Goal: Find specific page/section: Find specific page/section

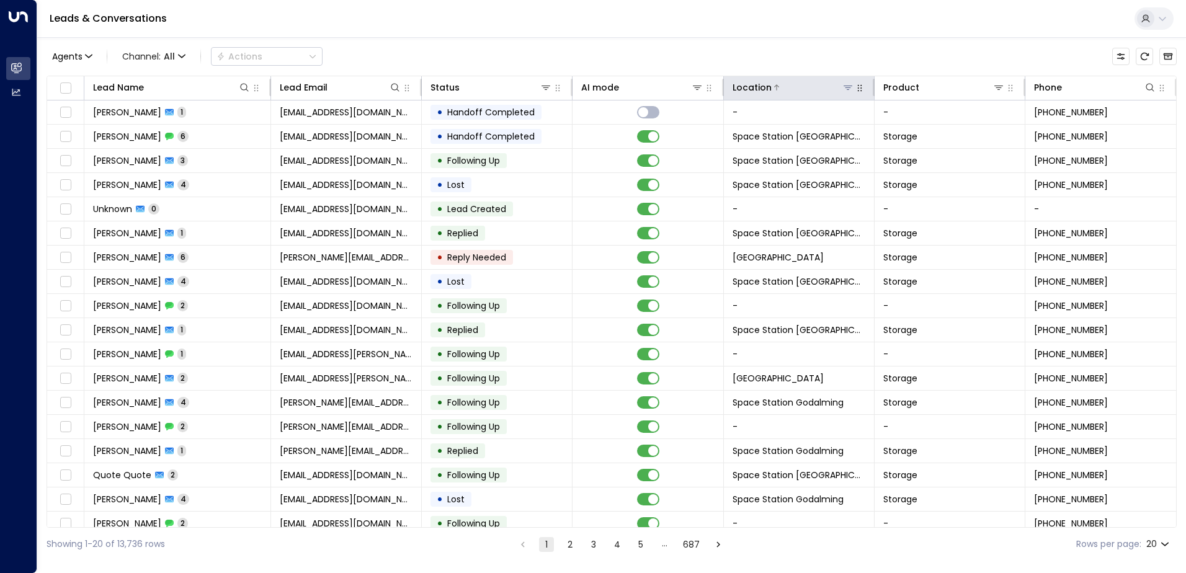
click at [843, 89] on icon at bounding box center [848, 88] width 10 height 10
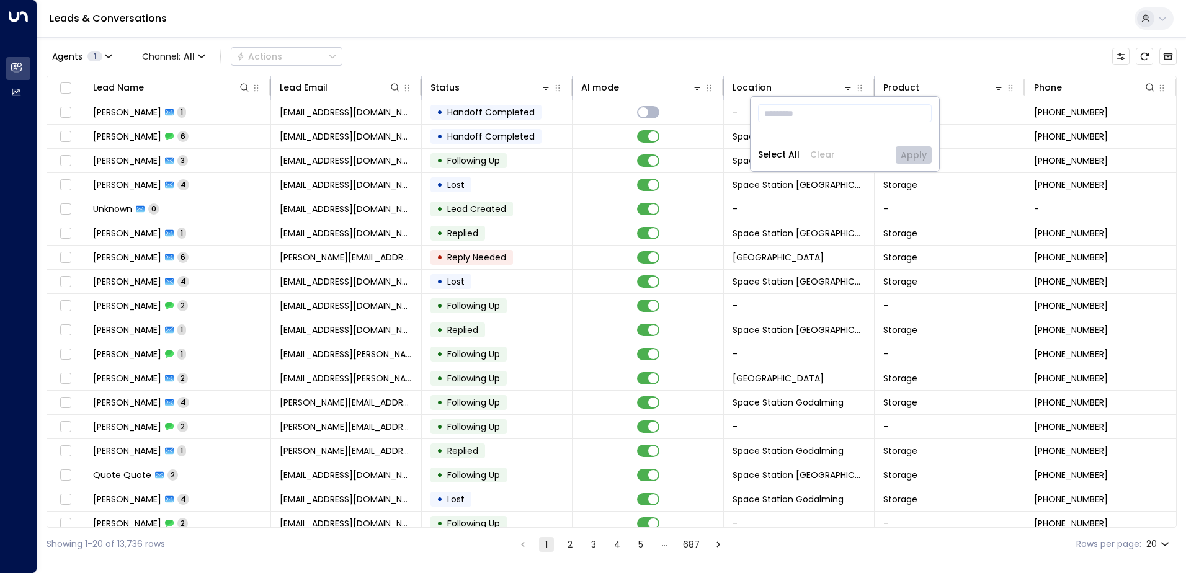
click at [853, 51] on div "Agents 1 Channel: All Actions" at bounding box center [612, 56] width 1130 height 26
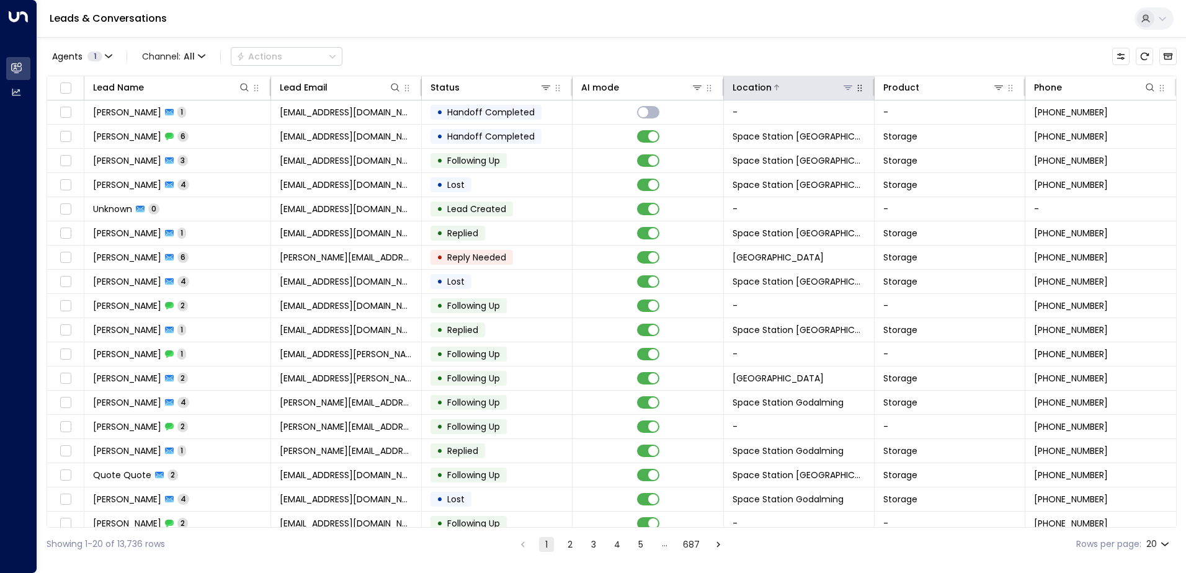
click at [847, 92] on button at bounding box center [848, 87] width 12 height 12
click at [847, 89] on icon at bounding box center [848, 88] width 10 height 10
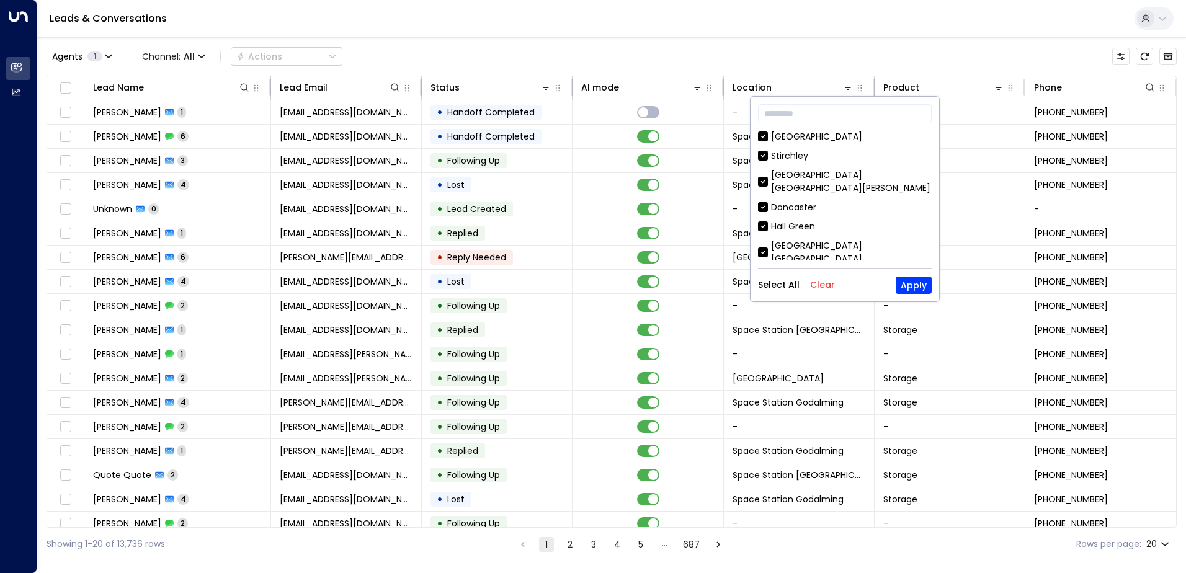
click at [823, 281] on button "Clear" at bounding box center [822, 285] width 25 height 10
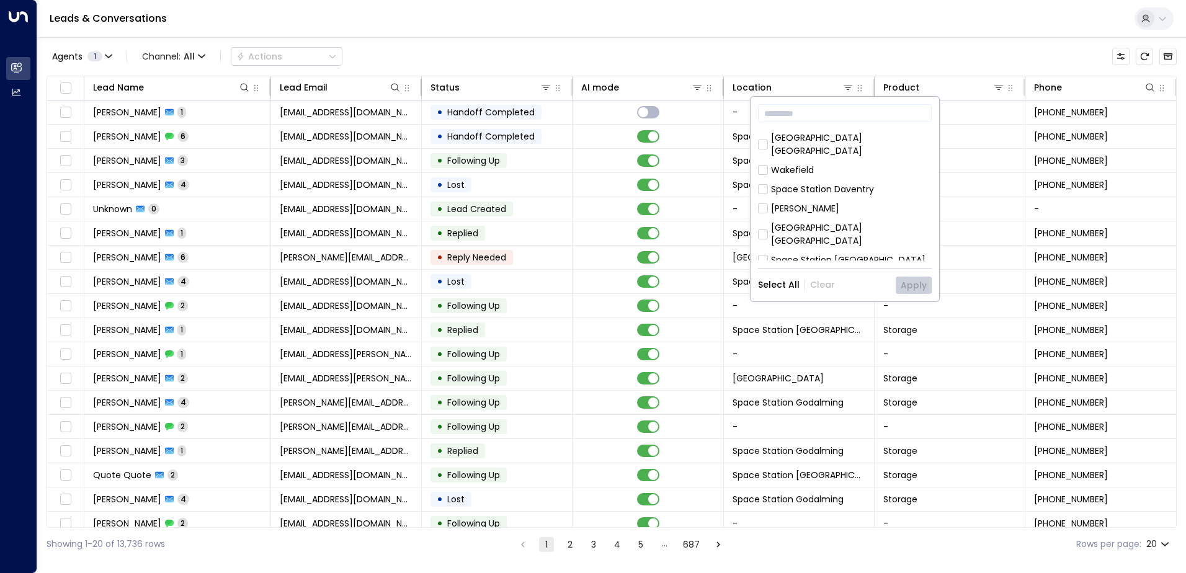
scroll to position [186, 0]
click at [873, 214] on div "[GEOGRAPHIC_DATA] [GEOGRAPHIC_DATA]" at bounding box center [851, 227] width 161 height 26
click at [913, 280] on button "Apply" at bounding box center [914, 285] width 36 height 17
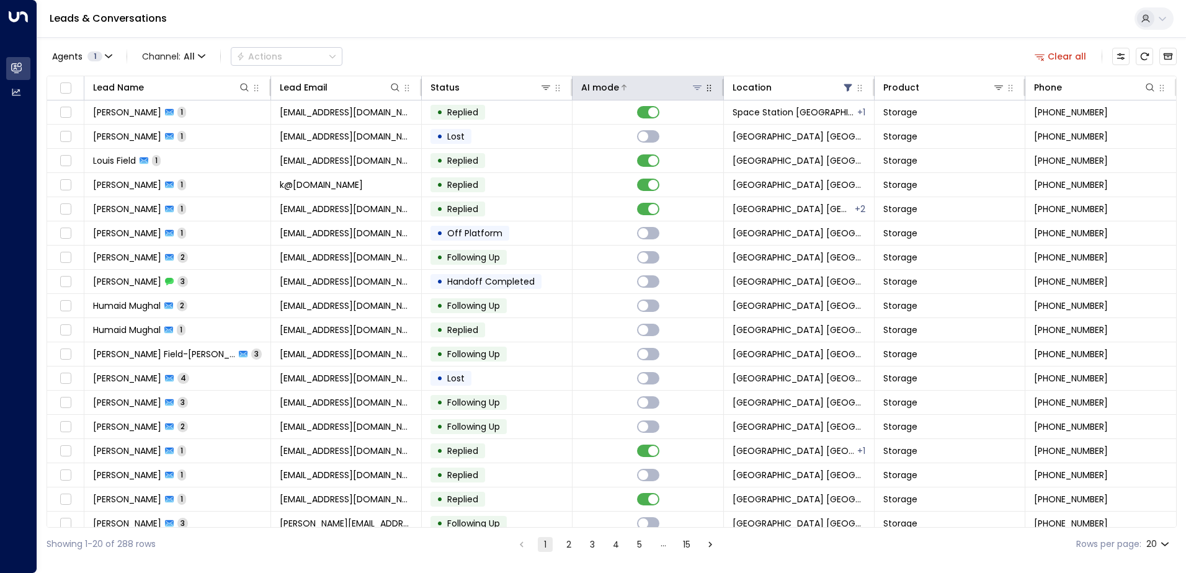
click at [639, 88] on div at bounding box center [661, 87] width 84 height 12
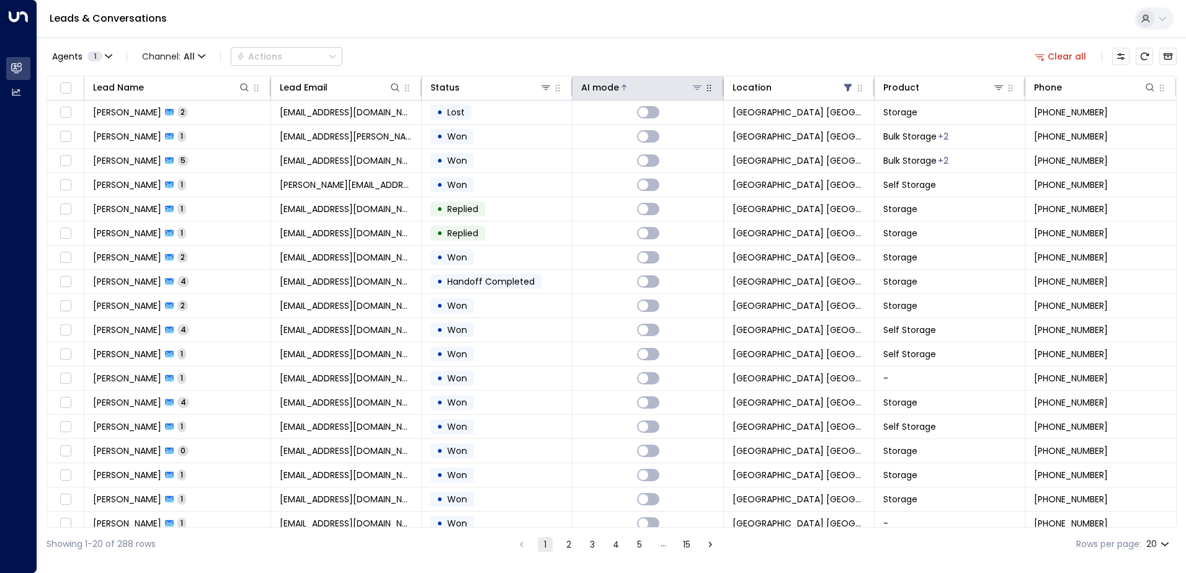
click at [639, 88] on div at bounding box center [661, 87] width 84 height 12
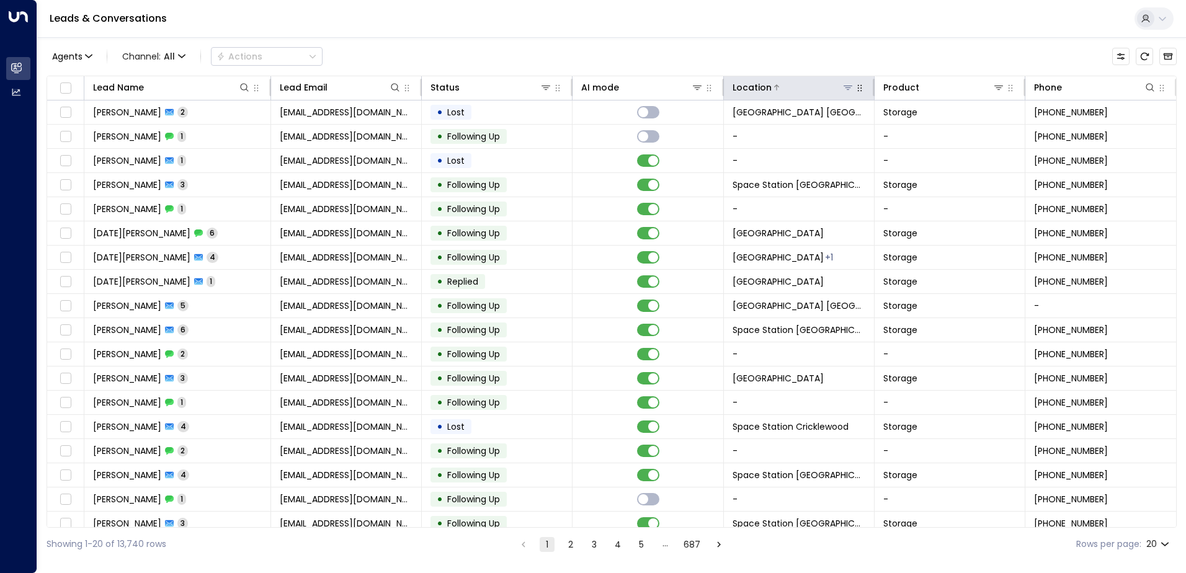
click at [843, 92] on icon at bounding box center [848, 88] width 10 height 10
click at [851, 65] on div "Agents 1 Channel: All Actions" at bounding box center [612, 56] width 1130 height 26
click at [854, 89] on button "button" at bounding box center [860, 88] width 12 height 12
click at [846, 89] on icon at bounding box center [848, 88] width 10 height 10
click at [847, 90] on icon at bounding box center [848, 88] width 10 height 10
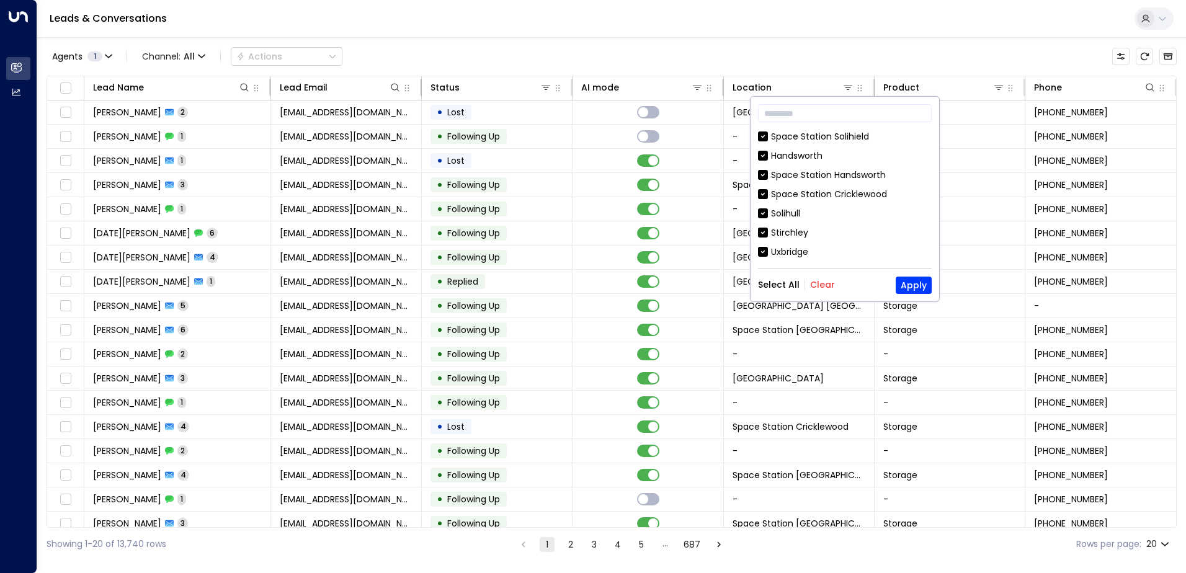
click at [822, 270] on div "​ Space Station Solihield Handsworth Space Station Handsworth Space Station Cri…" at bounding box center [845, 199] width 189 height 205
click at [818, 282] on button "Clear" at bounding box center [822, 285] width 25 height 10
click at [818, 105] on input "text" at bounding box center [845, 113] width 174 height 23
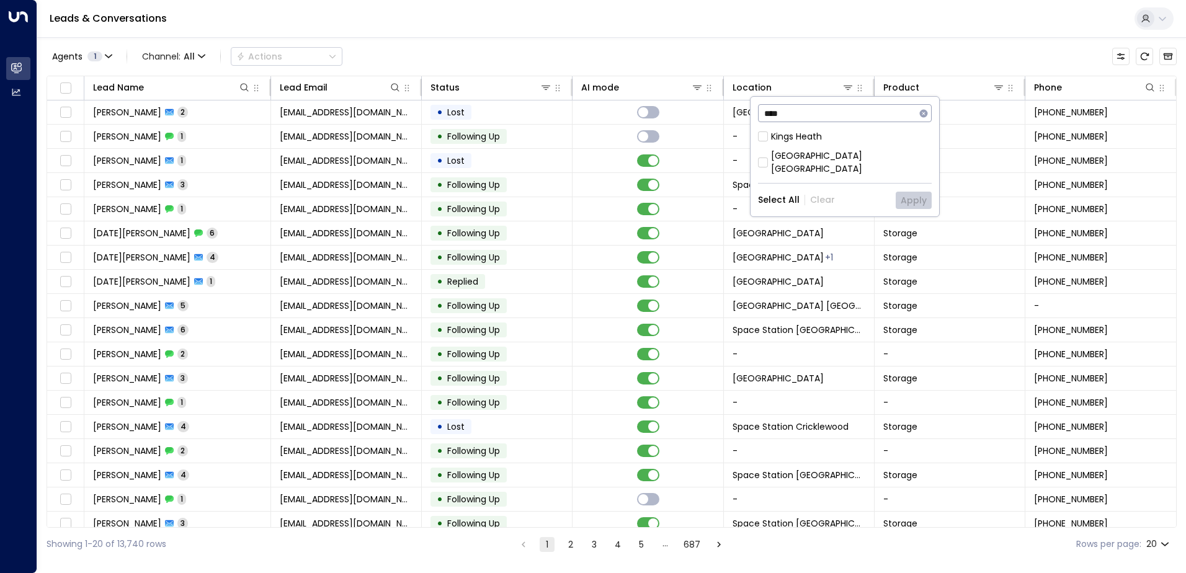
type input "****"
click at [809, 135] on div "Kings Heath" at bounding box center [796, 136] width 51 height 13
click at [810, 136] on div "Kings Heath" at bounding box center [796, 136] width 51 height 13
drag, startPoint x: 810, startPoint y: 136, endPoint x: 821, endPoint y: 150, distance: 17.2
click at [821, 150] on div "[GEOGRAPHIC_DATA] [GEOGRAPHIC_DATA]" at bounding box center [851, 163] width 161 height 26
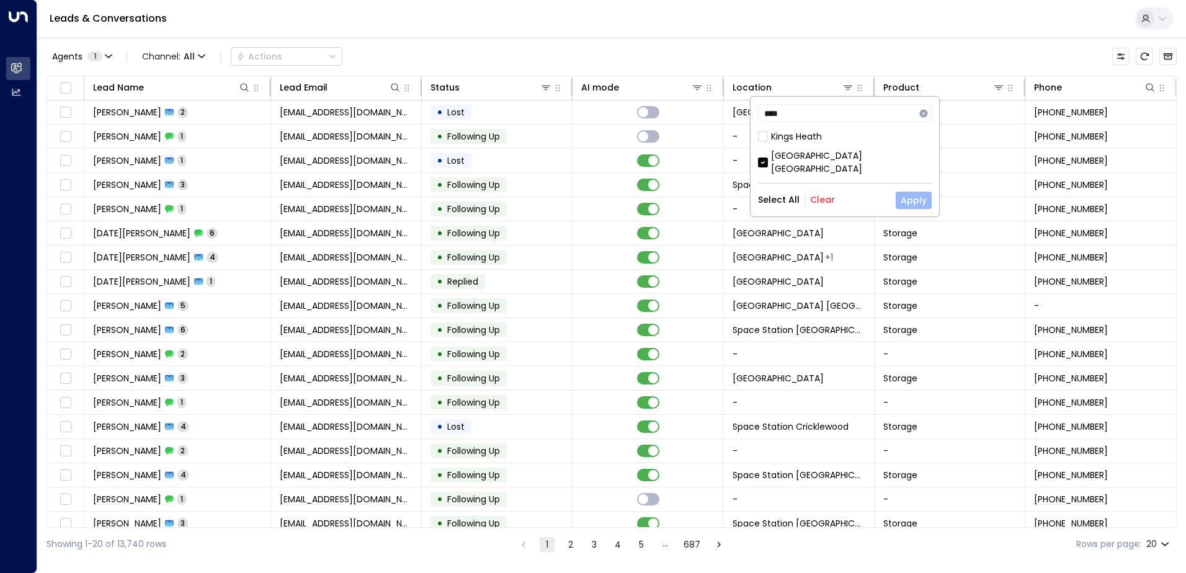
click at [905, 192] on button "Apply" at bounding box center [914, 200] width 36 height 17
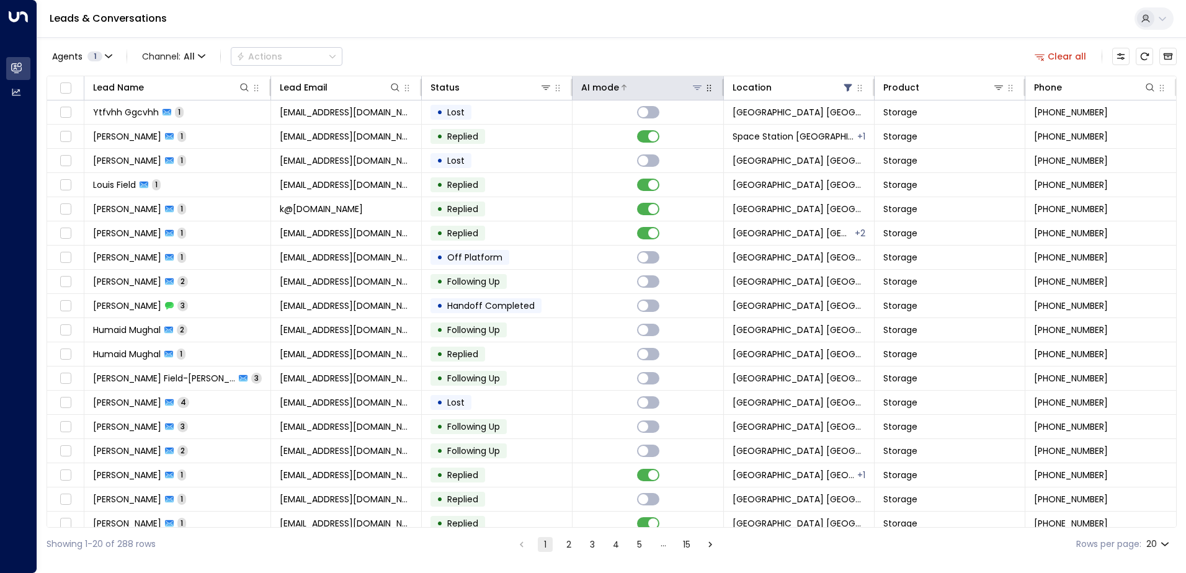
click at [620, 91] on div at bounding box center [661, 87] width 84 height 12
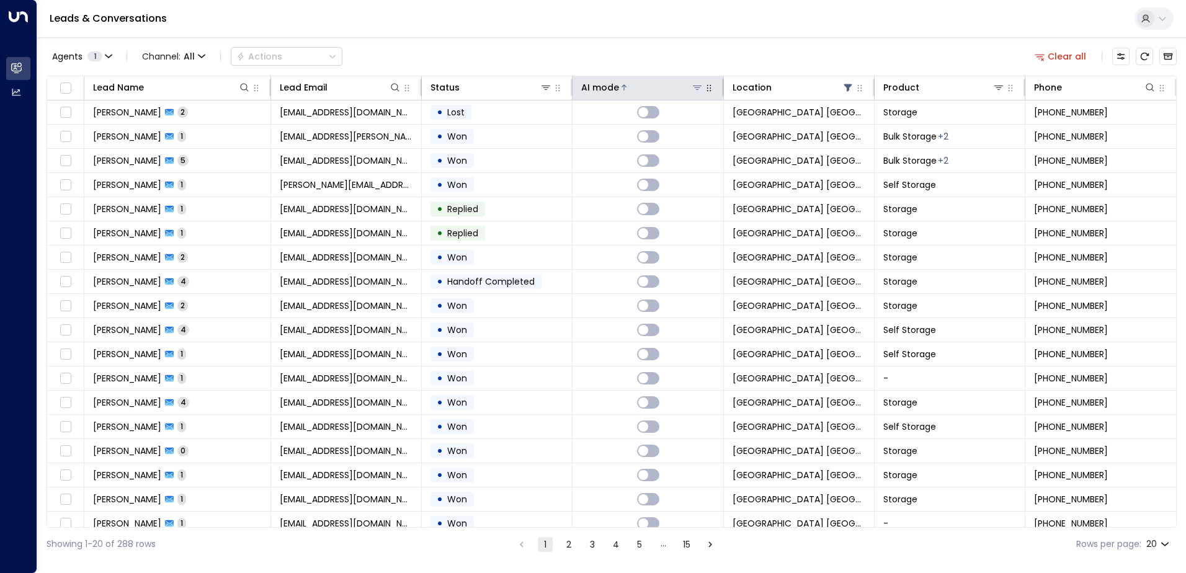
click at [619, 86] on div at bounding box center [661, 87] width 84 height 12
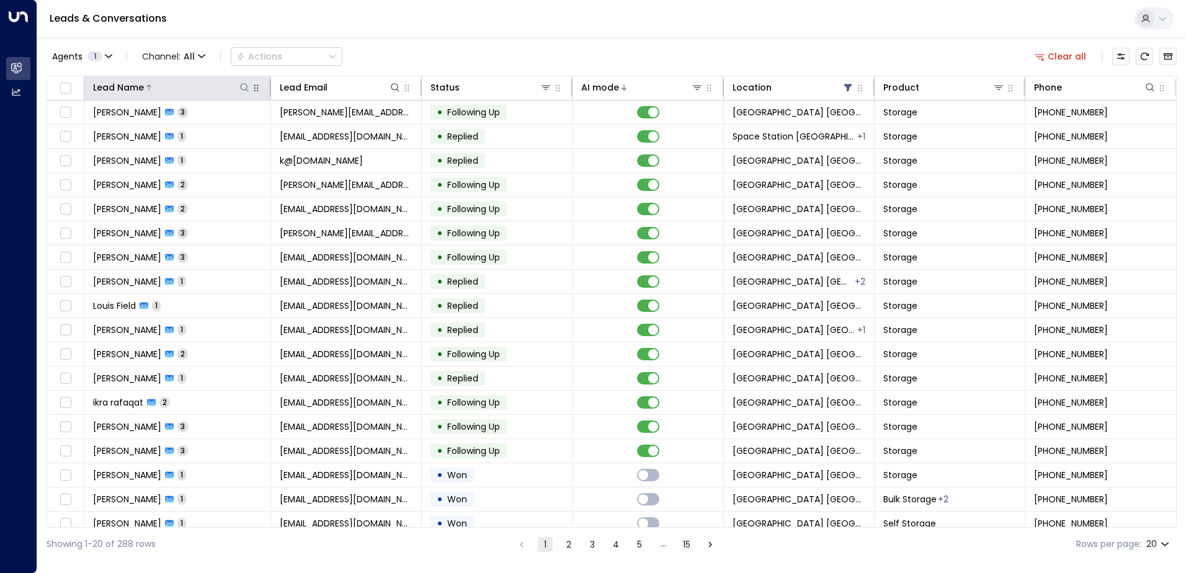
click at [243, 86] on icon at bounding box center [244, 88] width 10 height 10
type input "******"
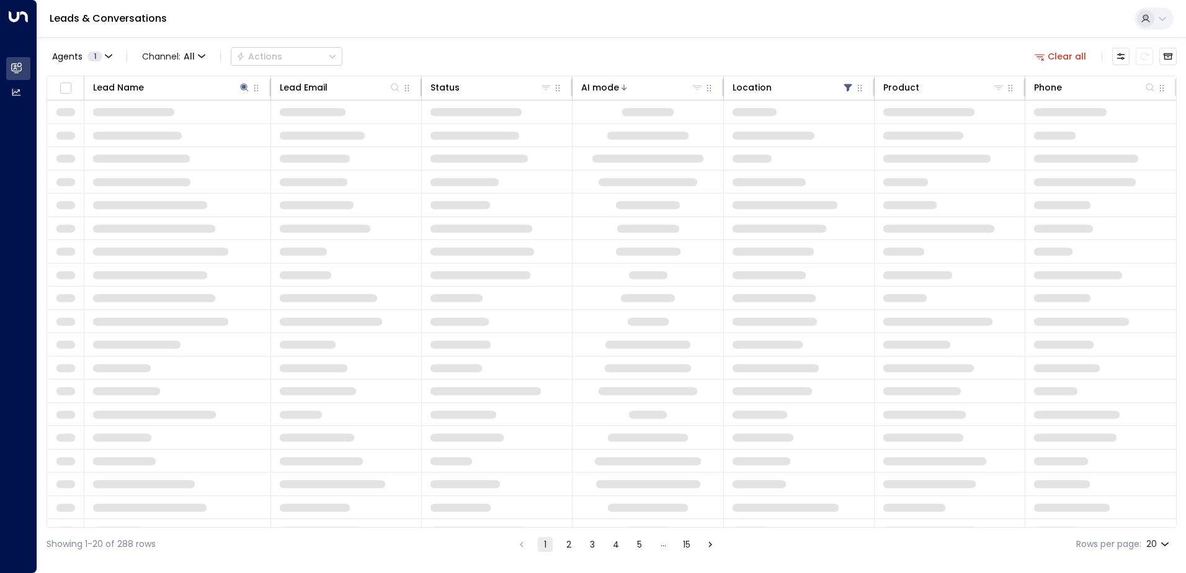
click at [436, 55] on div "Agents 1 Channel: All Actions Clear all" at bounding box center [612, 56] width 1130 height 26
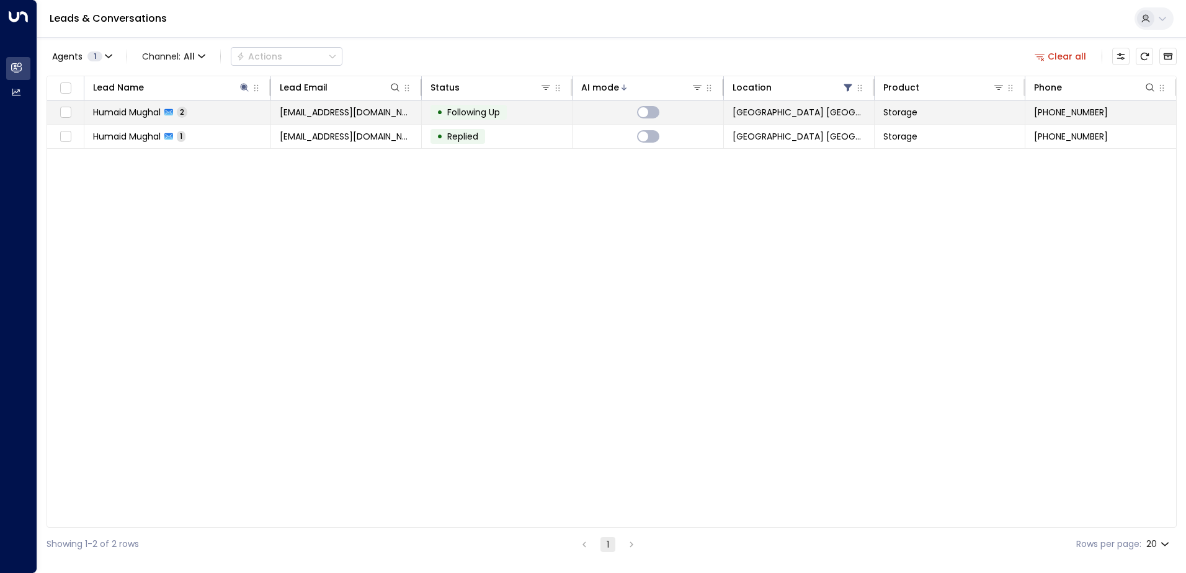
click at [421, 116] on td "[EMAIL_ADDRESS][DOMAIN_NAME]" at bounding box center [346, 113] width 151 height 24
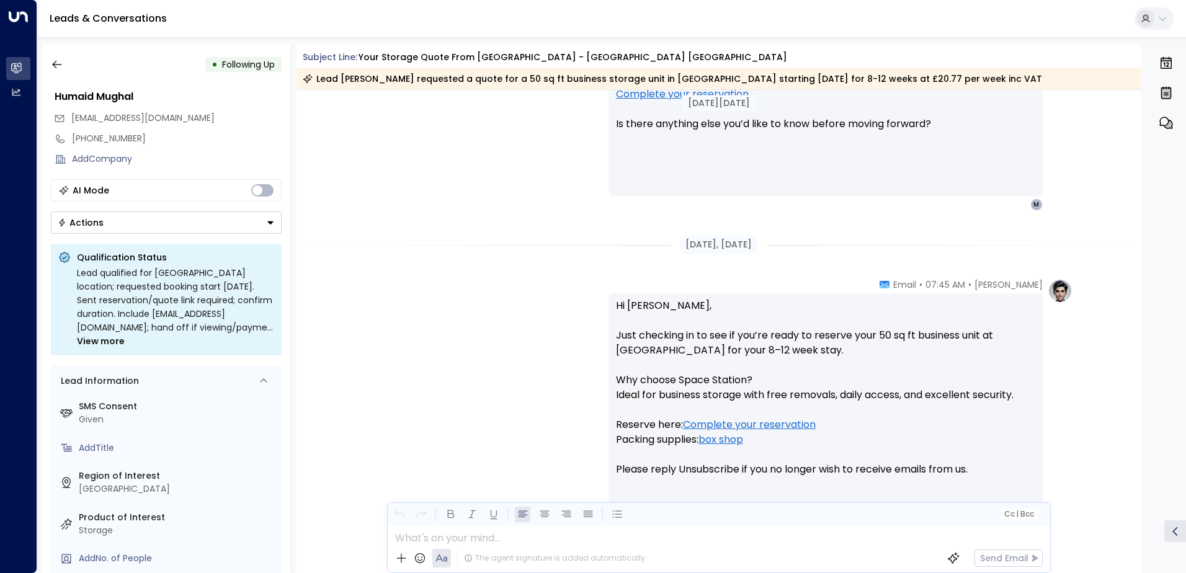
scroll to position [640, 0]
